Goal: Information Seeking & Learning: Check status

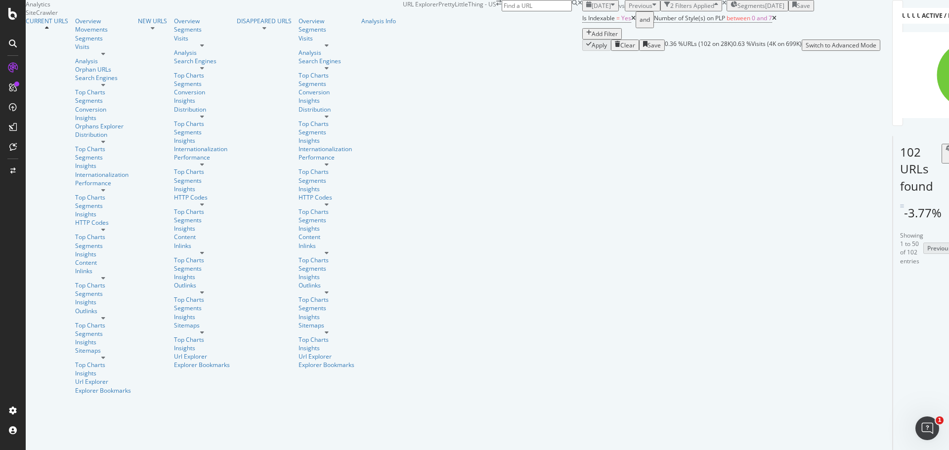
scroll to position [148, 0]
